Goal: Task Accomplishment & Management: Complete application form

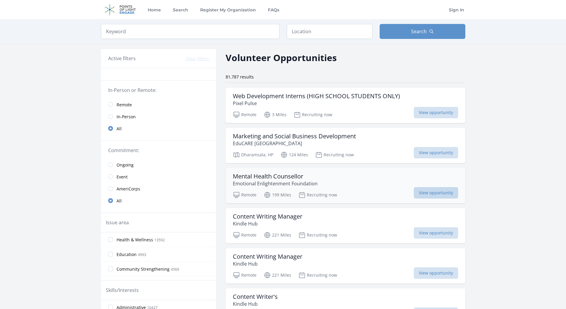
click at [449, 196] on span "View opportunity" at bounding box center [436, 192] width 44 height 11
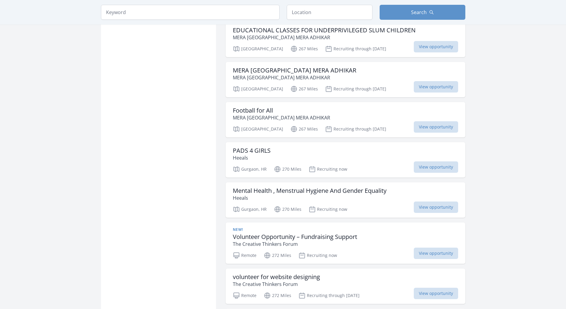
scroll to position [524, 0]
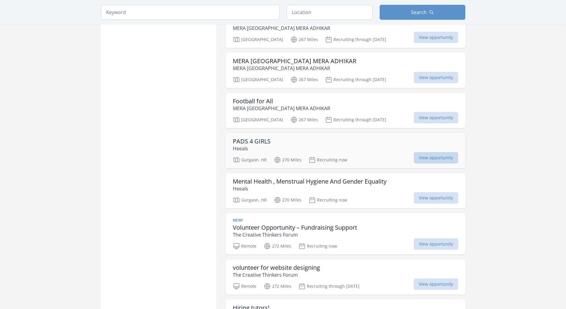
click at [422, 152] on span "View opportunity" at bounding box center [436, 157] width 44 height 11
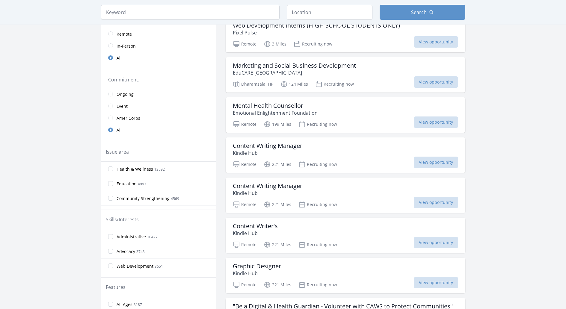
scroll to position [0, 0]
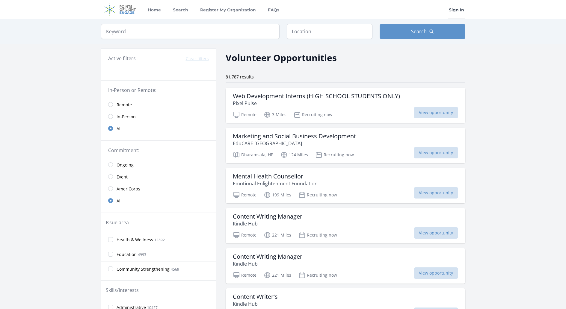
click at [455, 11] on link "Sign In" at bounding box center [456, 9] width 18 height 19
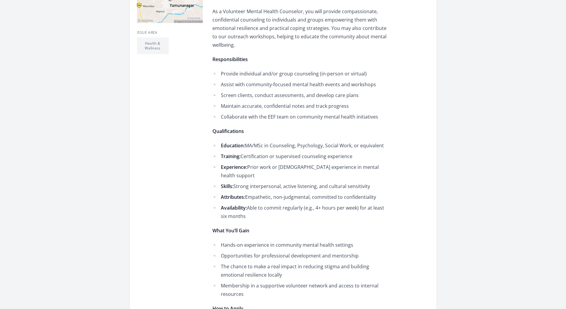
scroll to position [201, 0]
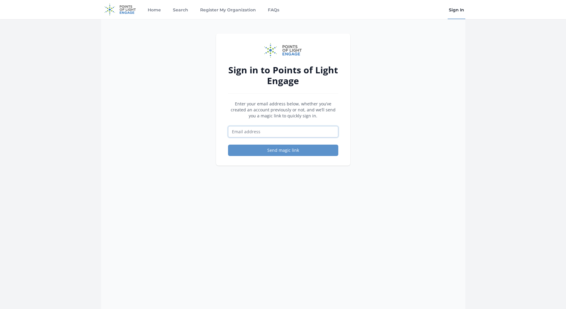
click at [317, 135] on input "Email address" at bounding box center [283, 131] width 110 height 11
click at [294, 131] on input "Email address" at bounding box center [283, 131] width 110 height 11
type input "areejmustafa457@gmail.com"
click at [308, 148] on button "Send magic link" at bounding box center [283, 150] width 110 height 11
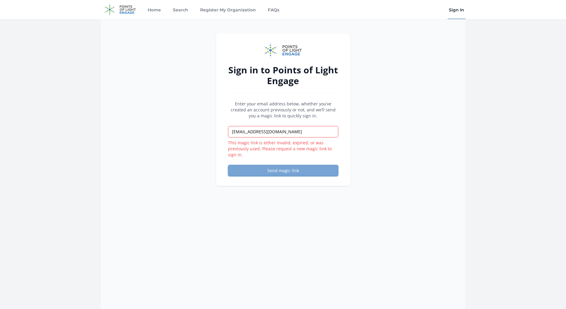
click at [305, 168] on button "Send magic link" at bounding box center [283, 170] width 110 height 11
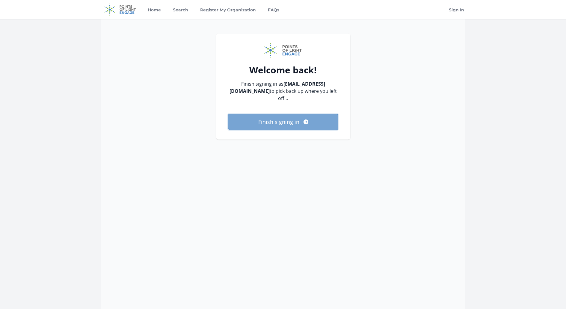
click at [300, 121] on button "Finish signing in" at bounding box center [283, 122] width 110 height 16
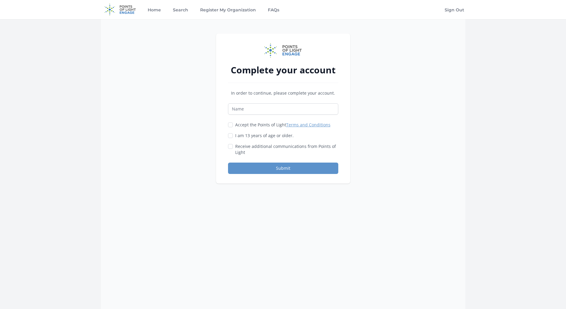
click at [249, 126] on label "Accept the Points of Light Terms and Conditions" at bounding box center [282, 125] width 95 height 6
click at [233, 126] on input "Accept the Points of Light Terms and Conditions" at bounding box center [230, 125] width 5 height 5
checkbox input "true"
click at [248, 140] on div "Accept the Points of Light Terms and Conditions I am 13 years of age or older." at bounding box center [283, 139] width 110 height 34
click at [253, 149] on label "Receive additional communications from Points of Light" at bounding box center [286, 149] width 103 height 12
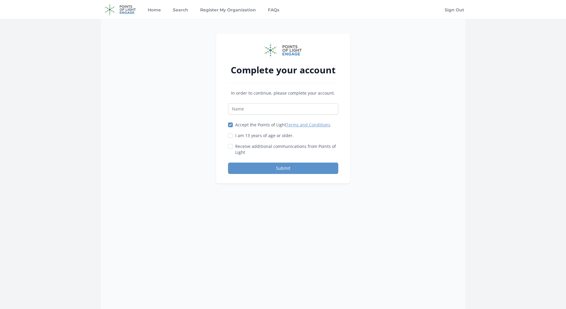
click at [233, 149] on input "Receive additional communications from Points of Light" at bounding box center [230, 146] width 5 height 5
checkbox input "true"
drag, startPoint x: 242, startPoint y: 137, endPoint x: 248, endPoint y: 140, distance: 7.0
click at [242, 137] on label "I am 13 years of age or older." at bounding box center [264, 136] width 58 height 6
click at [233, 137] on input "I am 13 years of age or older." at bounding box center [230, 135] width 5 height 5
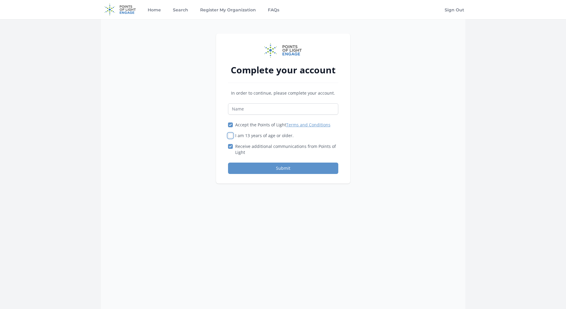
checkbox input "true"
click at [257, 163] on button "Submit" at bounding box center [283, 168] width 110 height 11
type input "a"
type input "Areej"
click at [228, 163] on button "Submit" at bounding box center [283, 168] width 110 height 11
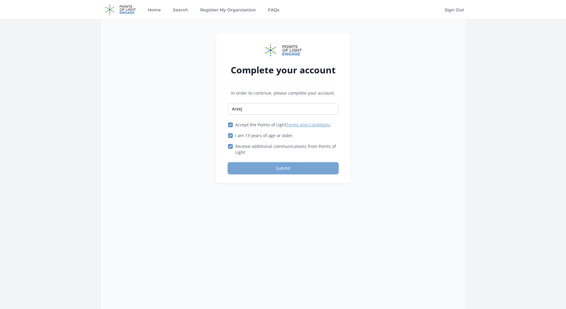
click at [291, 164] on button "Submit" at bounding box center [283, 168] width 110 height 11
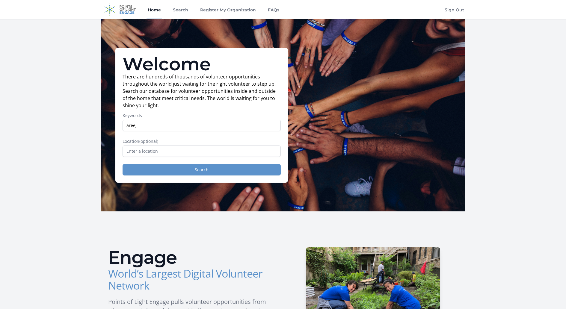
type input "areej"
click at [221, 171] on button "Search" at bounding box center [202, 169] width 158 height 11
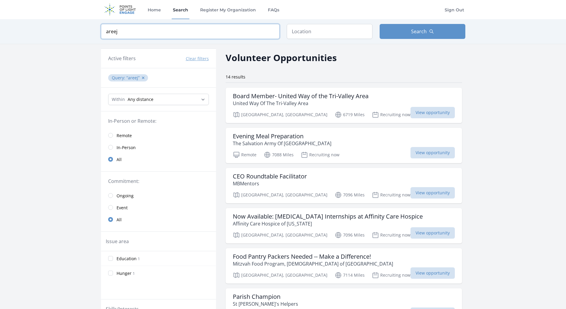
click at [244, 36] on input "areej" at bounding box center [190, 31] width 179 height 15
click at [269, 33] on input "areej" at bounding box center [190, 31] width 179 height 15
click at [271, 33] on input "areej" at bounding box center [190, 31] width 179 height 15
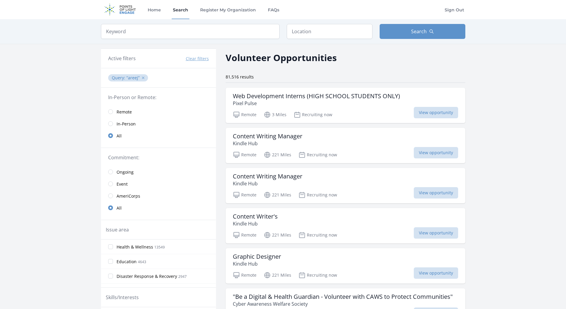
click at [143, 80] on button "✕" at bounding box center [143, 78] width 4 height 6
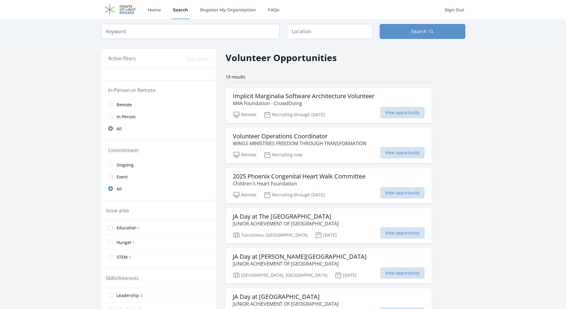
type input "areej"
